Goal: Find specific page/section

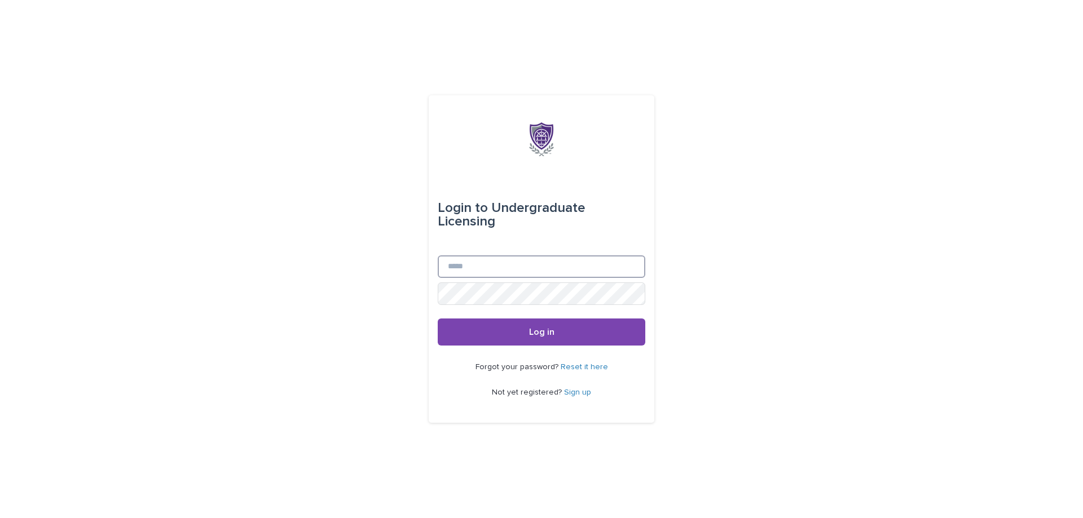
click at [494, 260] on input "Email" at bounding box center [542, 267] width 208 height 23
type input "**********"
click at [438, 319] on button "Log in" at bounding box center [542, 332] width 208 height 27
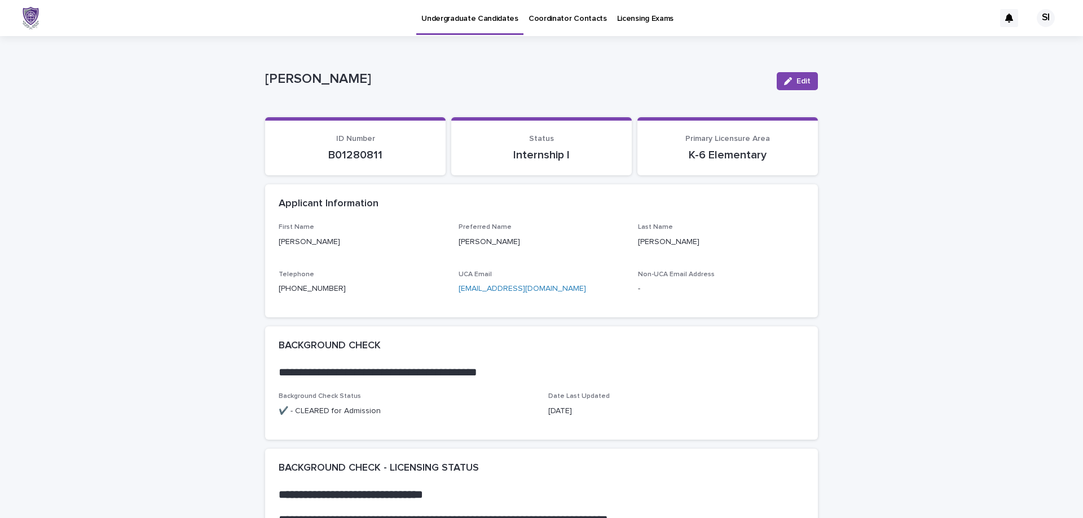
click at [624, 24] on link "Licensing Exams" at bounding box center [645, 17] width 67 height 35
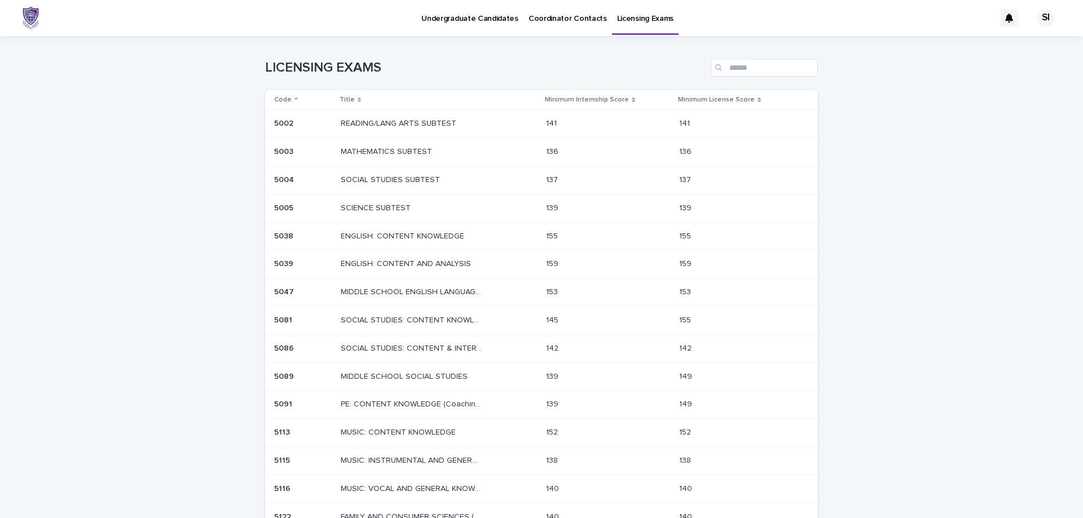
click at [483, 19] on p "Undergraduate Candidates" at bounding box center [469, 12] width 97 height 24
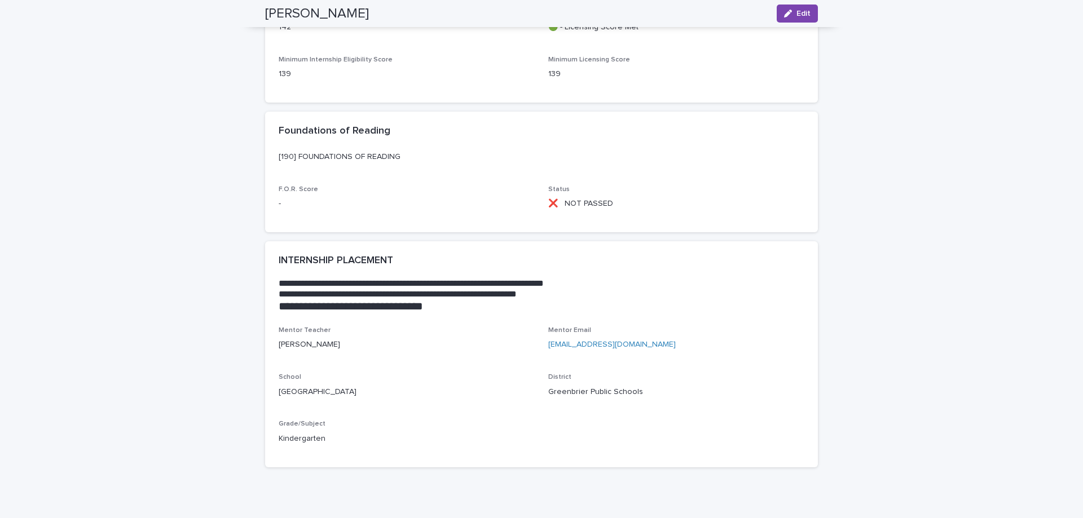
scroll to position [1389, 0]
